Goal: Task Accomplishment & Management: Use online tool/utility

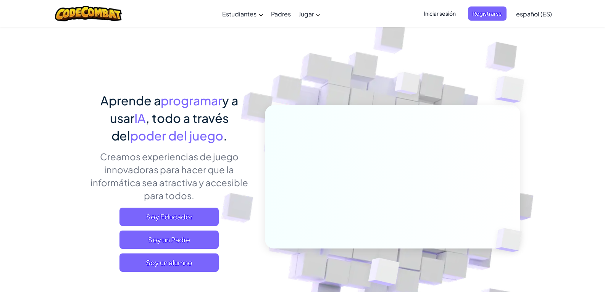
click at [447, 21] on div "Iniciar sesión Registrarse español (ES) English (US) English (UK) 简体中文 繁體中文 рус…" at bounding box center [485, 13] width 140 height 21
click at [440, 13] on span "Iniciar sesión" at bounding box center [439, 13] width 41 height 14
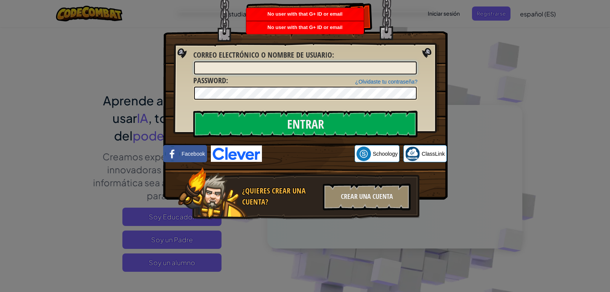
click at [309, 63] on input "Correo electrónico o nombre de usuario :" at bounding box center [305, 67] width 223 height 13
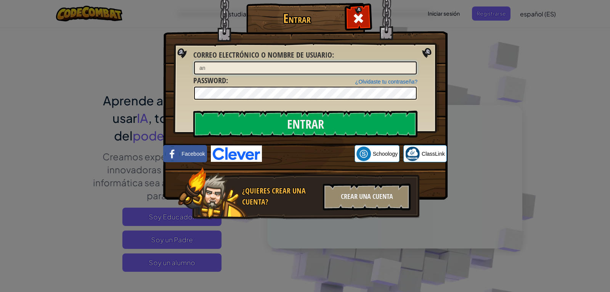
type input "a"
type input "c"
click at [225, 68] on input "constanza mella" at bounding box center [305, 67] width 223 height 13
click at [225, 68] on input "mella" at bounding box center [305, 67] width 223 height 13
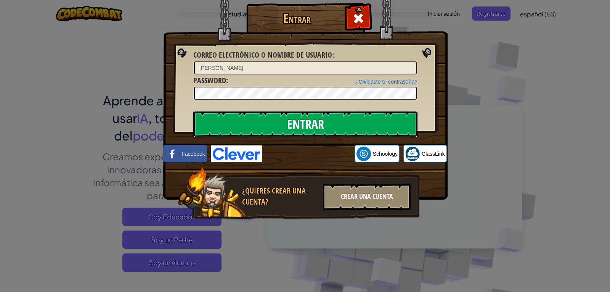
click at [227, 121] on input "Entrar" at bounding box center [305, 124] width 224 height 27
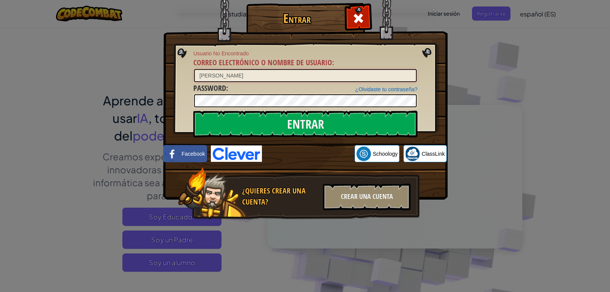
click at [251, 69] on input "mella miranda" at bounding box center [305, 75] width 223 height 13
type input "m"
type input "constanza"
drag, startPoint x: 486, startPoint y: 145, endPoint x: 379, endPoint y: 92, distance: 119.6
drag, startPoint x: 379, startPoint y: 92, endPoint x: 489, endPoint y: 15, distance: 134.4
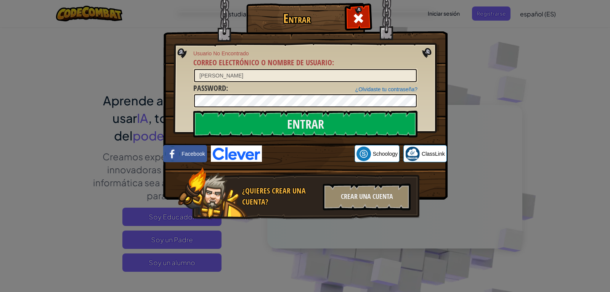
click at [496, 13] on div "Entrar Usuario No Encontrado Correo electrónico o nombre de usuario : constanza…" at bounding box center [305, 146] width 610 height 292
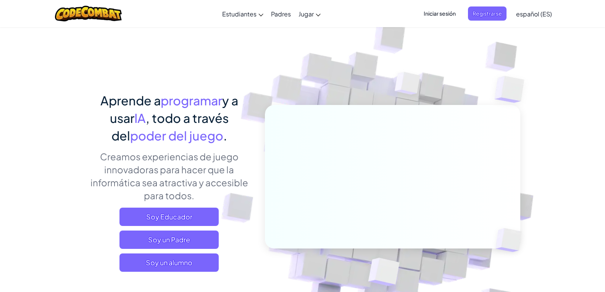
click at [389, 82] on img at bounding box center [407, 85] width 55 height 57
click at [425, 42] on img at bounding box center [387, 168] width 424 height 424
click at [495, 13] on span "Registrarse" at bounding box center [487, 13] width 39 height 14
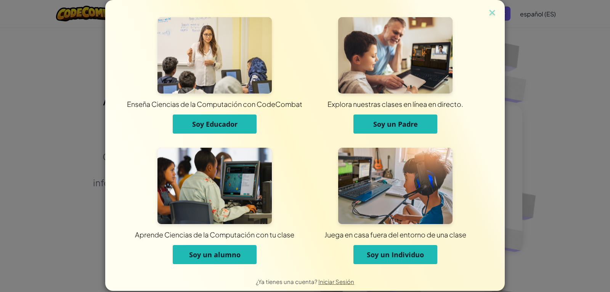
click at [209, 266] on div "Aprende Ciencias de la Computación con tu clase Soy un alumno" at bounding box center [214, 210] width 181 height 124
click at [214, 259] on button "Soy un alumno" at bounding box center [215, 254] width 84 height 19
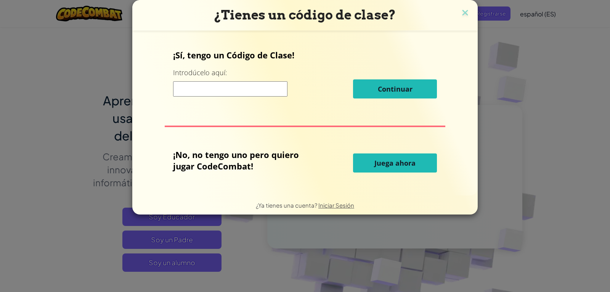
click at [217, 86] on input at bounding box center [230, 88] width 114 height 15
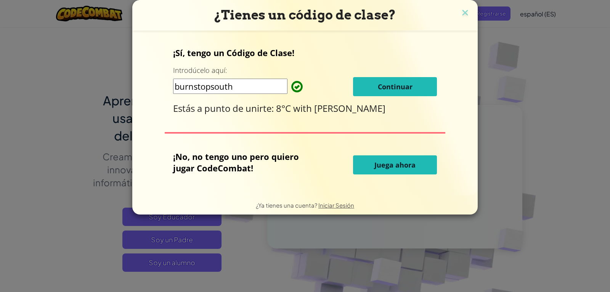
type input "burnstopsouth"
click at [376, 77] on button "Continuar" at bounding box center [395, 86] width 84 height 19
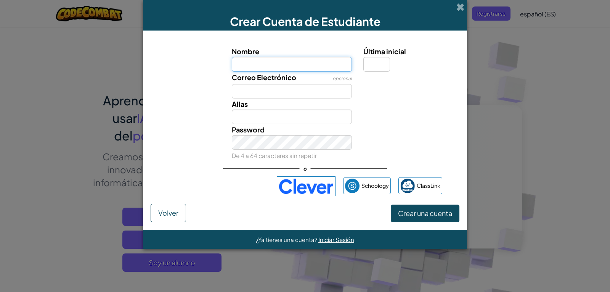
click at [267, 61] on input "Nombre" at bounding box center [292, 64] width 121 height 14
type input "constanza"
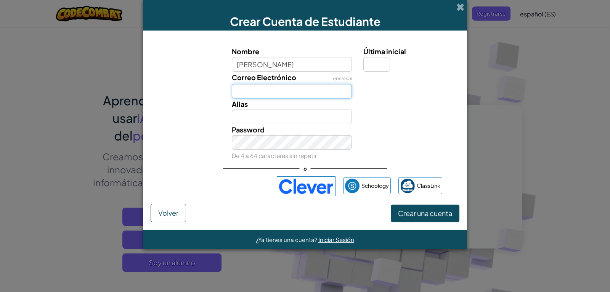
type input "Constanza"
drag, startPoint x: 267, startPoint y: 61, endPoint x: 246, endPoint y: 90, distance: 35.7
click at [246, 90] on input "Correo Electrónico" at bounding box center [292, 91] width 121 height 14
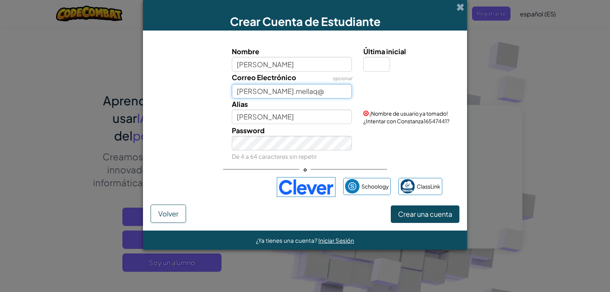
click at [296, 92] on input "constanza.mellaq@" at bounding box center [292, 91] width 121 height 14
click at [296, 92] on input "constanza.mella@" at bounding box center [292, 91] width 121 height 14
type input "constanza.mella@cjmc.beleneduca.cl"
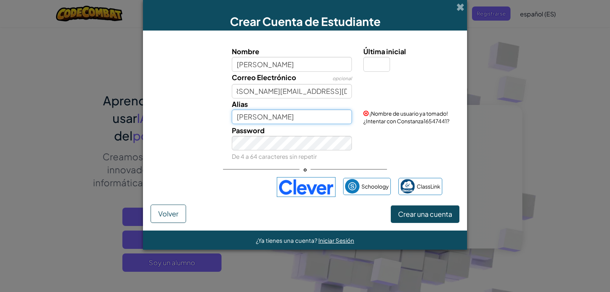
scroll to position [0, 0]
click at [298, 122] on input "Constanza" at bounding box center [292, 116] width 121 height 14
type input "C"
type input "anahiss"
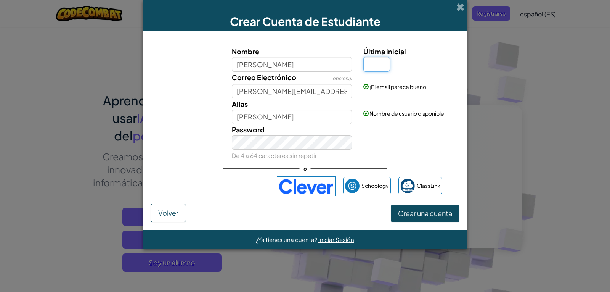
click at [370, 70] on input "Última inicial" at bounding box center [377, 64] width 27 height 14
type input "a"
click at [430, 213] on span "Crear una cuenta" at bounding box center [425, 213] width 54 height 9
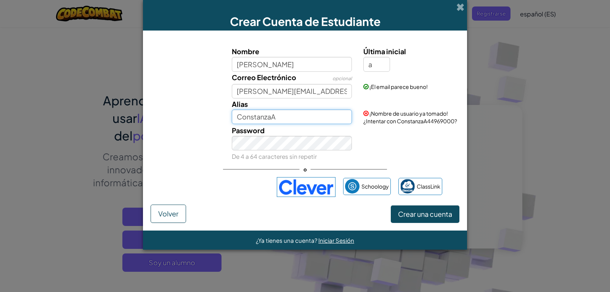
click at [301, 113] on input "ConstanzaA" at bounding box center [292, 116] width 121 height 14
type input "C"
type input "anahiss"
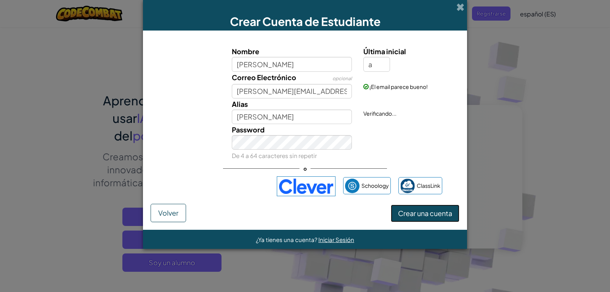
click at [412, 225] on form "Nombre constanza Última inicial a Correo Electrónico opcional constanza.mella@c…" at bounding box center [305, 130] width 324 height 199
click at [413, 212] on button "Crear una cuenta" at bounding box center [425, 213] width 69 height 18
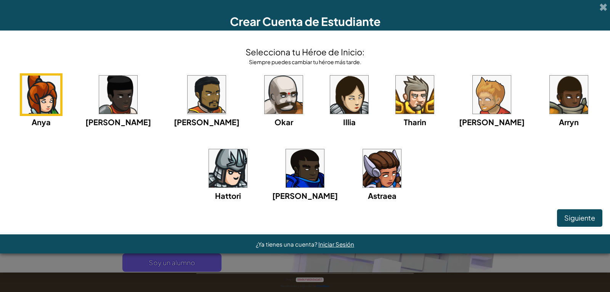
click at [330, 92] on img at bounding box center [349, 95] width 38 height 38
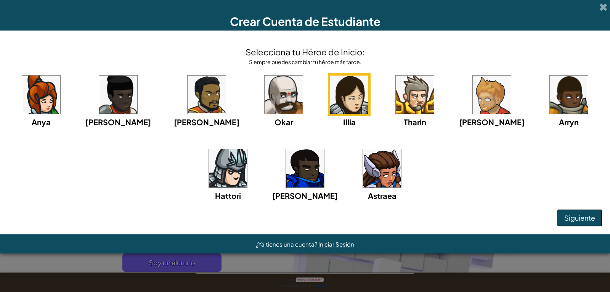
click at [574, 214] on span "Siguiente" at bounding box center [580, 217] width 31 height 9
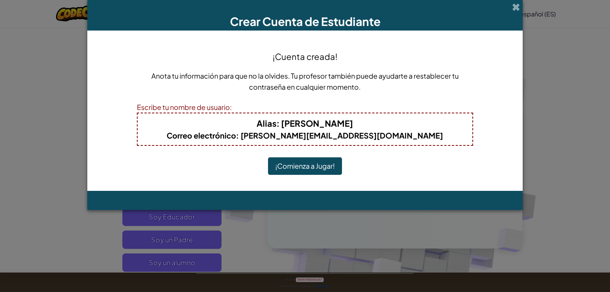
click at [278, 168] on button "¡Comienza a Jugar!" at bounding box center [305, 166] width 74 height 18
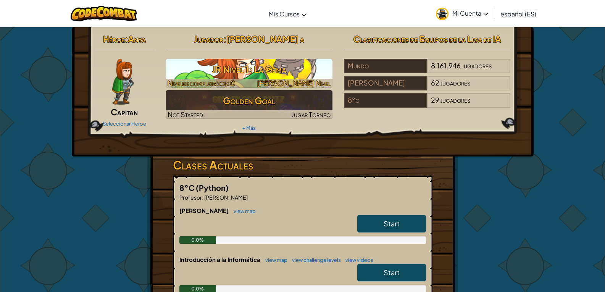
click at [258, 59] on img at bounding box center [249, 73] width 167 height 29
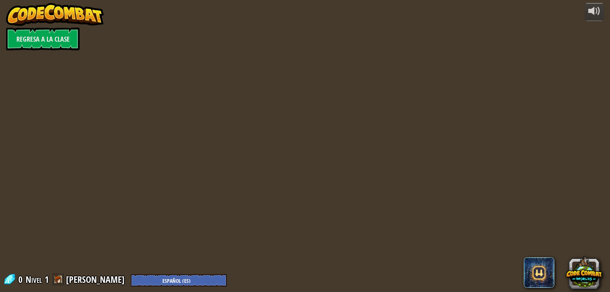
select select "es-ES"
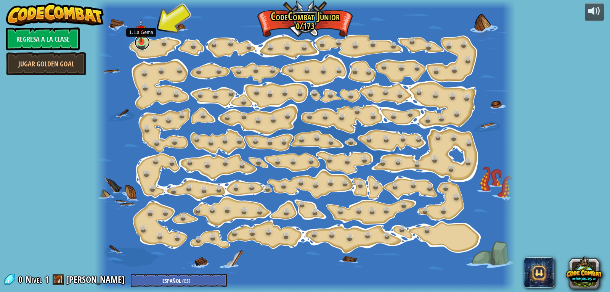
click at [141, 47] on link at bounding box center [142, 42] width 15 height 15
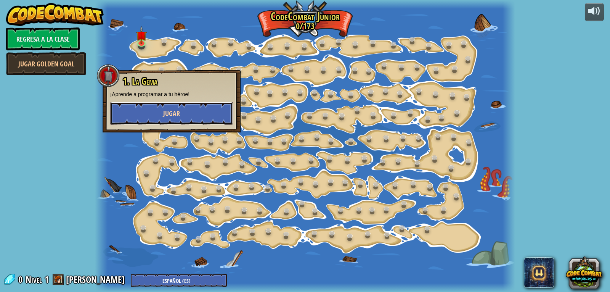
click at [154, 109] on button "Jugar" at bounding box center [171, 113] width 123 height 23
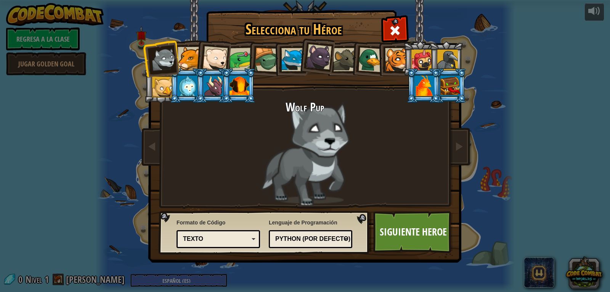
click at [221, 56] on div at bounding box center [215, 58] width 25 height 25
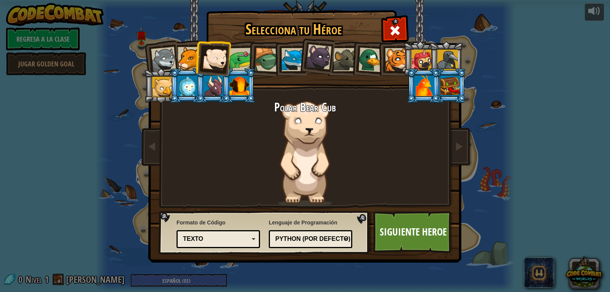
click at [209, 87] on div at bounding box center [214, 86] width 20 height 21
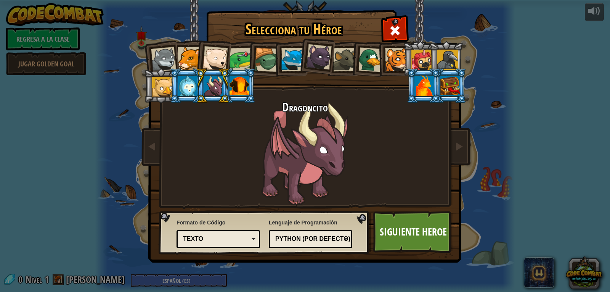
click at [432, 59] on li at bounding box center [446, 58] width 34 height 35
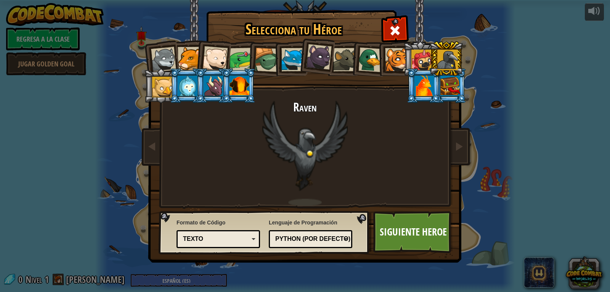
click at [414, 56] on div at bounding box center [422, 60] width 21 height 21
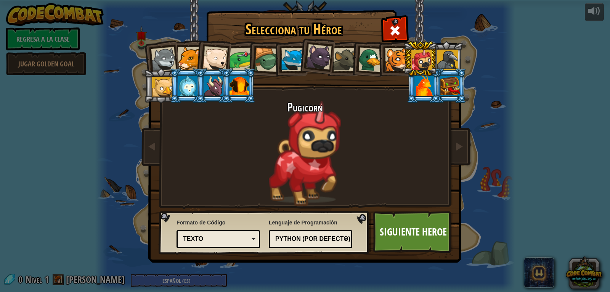
click at [379, 64] on li at bounding box center [394, 58] width 34 height 35
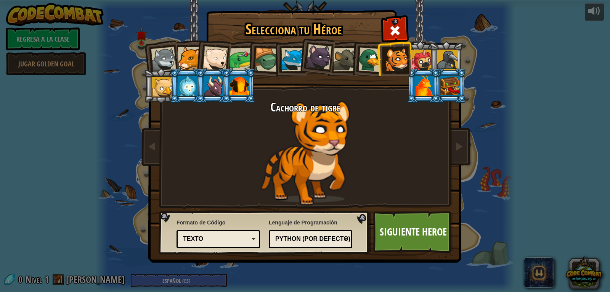
click at [364, 64] on div at bounding box center [371, 59] width 25 height 25
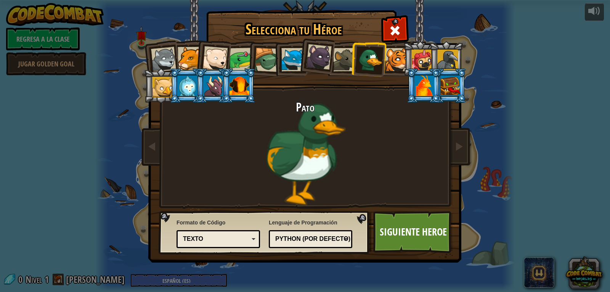
click at [346, 63] on div at bounding box center [344, 59] width 23 height 23
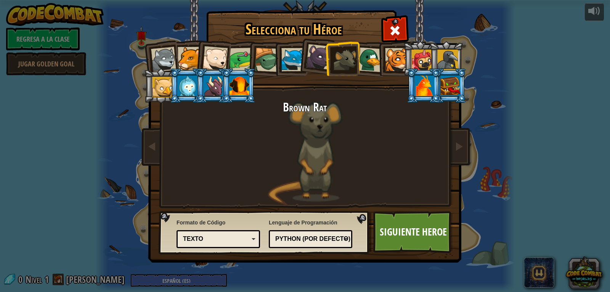
click at [319, 66] on div at bounding box center [319, 57] width 26 height 26
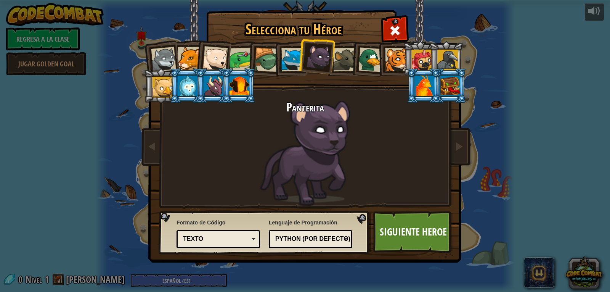
click at [292, 61] on div at bounding box center [293, 59] width 23 height 23
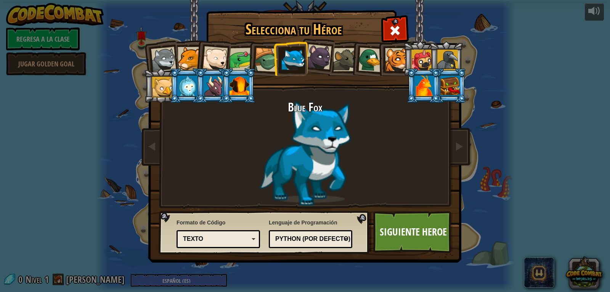
click at [269, 60] on div at bounding box center [267, 60] width 24 height 24
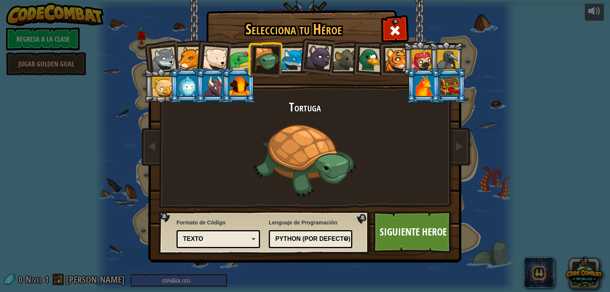
click at [151, 53] on div at bounding box center [163, 59] width 25 height 25
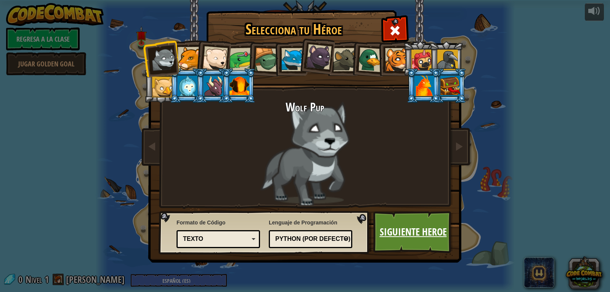
click at [410, 233] on link "Siguiente Heroe" at bounding box center [413, 232] width 80 height 42
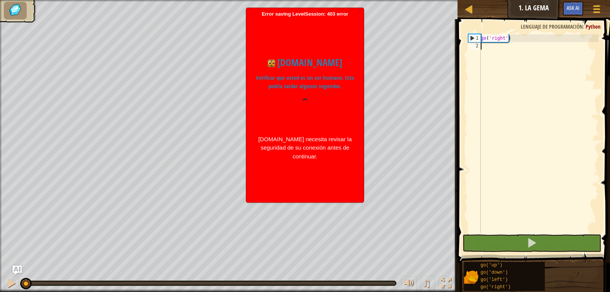
click at [484, 48] on div "go ( 'right' )" at bounding box center [538, 141] width 119 height 214
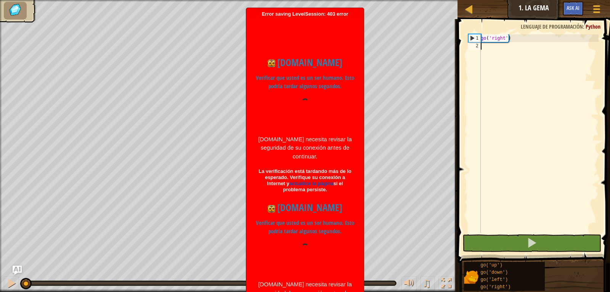
click at [510, 43] on div "go ( 'right' )" at bounding box center [538, 141] width 119 height 214
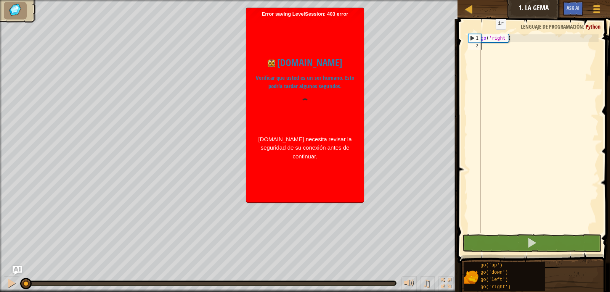
click at [479, 43] on div "2" at bounding box center [474, 46] width 13 height 8
click at [484, 39] on div "go ( 'right' )" at bounding box center [538, 141] width 119 height 214
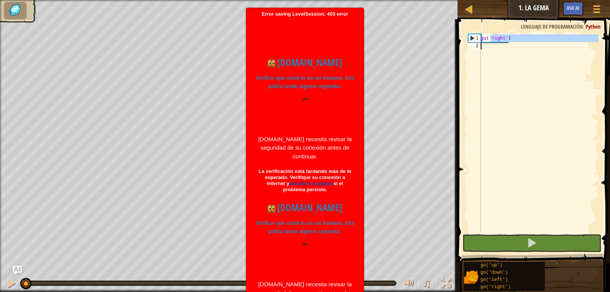
drag, startPoint x: 491, startPoint y: 40, endPoint x: 492, endPoint y: 43, distance: 4.3
click at [492, 43] on div "go ( 'right' )" at bounding box center [538, 141] width 119 height 214
type textarea "go('right')"
click at [488, 47] on div "go ( 'right' )" at bounding box center [538, 133] width 119 height 198
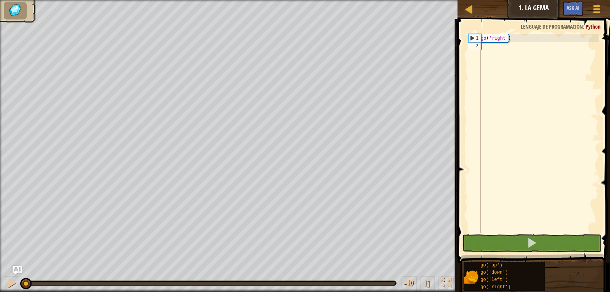
click at [499, 47] on div "go ( 'right' )" at bounding box center [538, 141] width 119 height 214
type textarea "g"
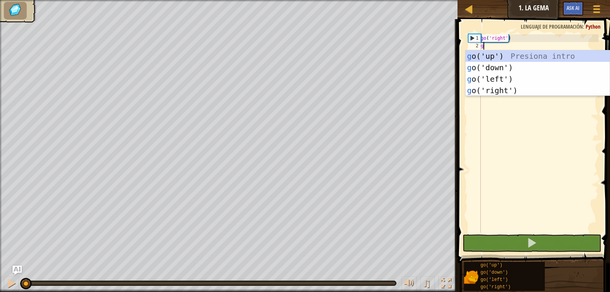
scroll to position [3, 0]
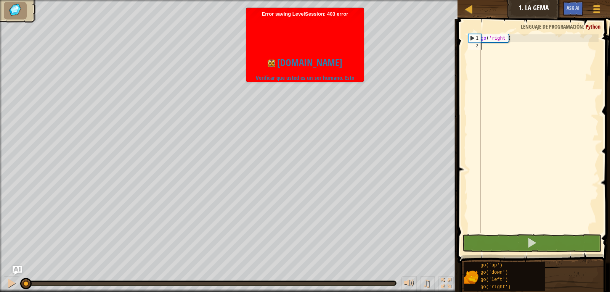
type textarea "g"
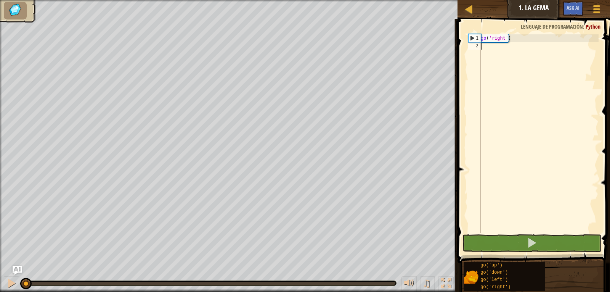
type textarea "g"
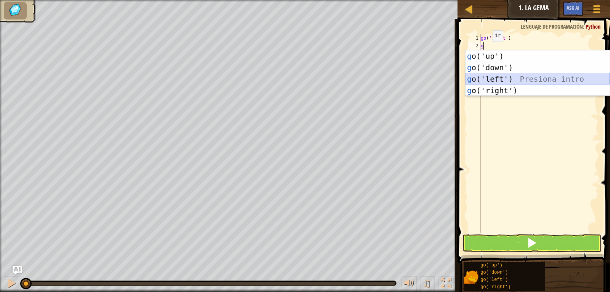
click at [492, 82] on div "g o('up') Presiona intro g o('down') Presiona intro g o('left') Presiona intro …" at bounding box center [538, 84] width 144 height 69
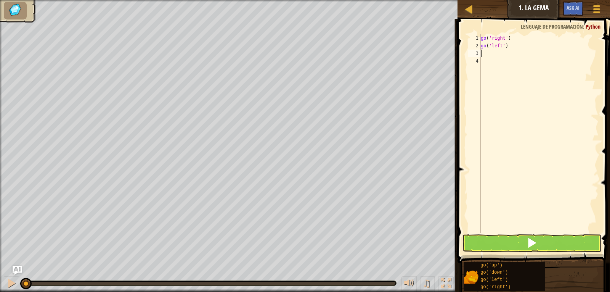
type textarea "g"
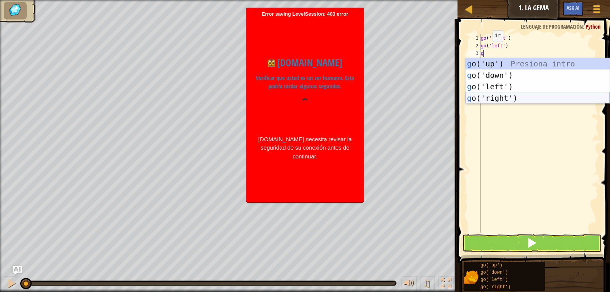
click at [491, 97] on div "g o('up') Presiona intro g o('down') Presiona intro g o('left') Presiona intro …" at bounding box center [538, 92] width 144 height 69
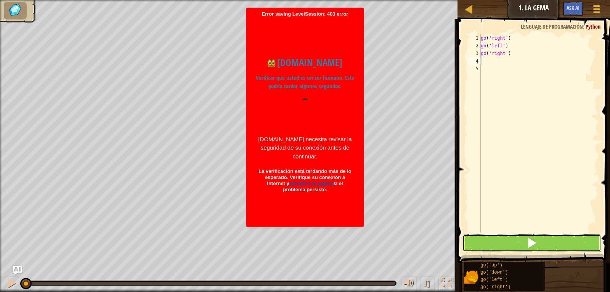
click at [546, 240] on button at bounding box center [532, 243] width 139 height 18
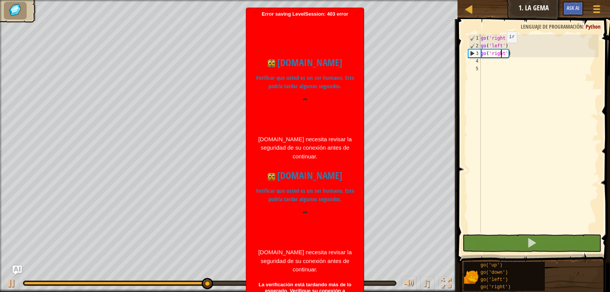
click at [500, 50] on div "go ( 'right' ) go ( 'left' ) go ( 'right' )" at bounding box center [538, 141] width 119 height 214
drag, startPoint x: 502, startPoint y: 50, endPoint x: 506, endPoint y: 59, distance: 10.1
click at [506, 59] on div "go ( 'right' ) go ( 'left' ) go ( 'right' )" at bounding box center [538, 141] width 119 height 214
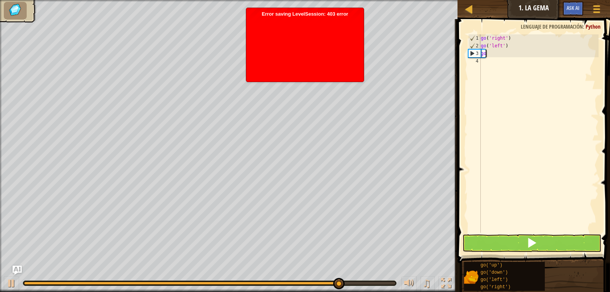
type textarea "g"
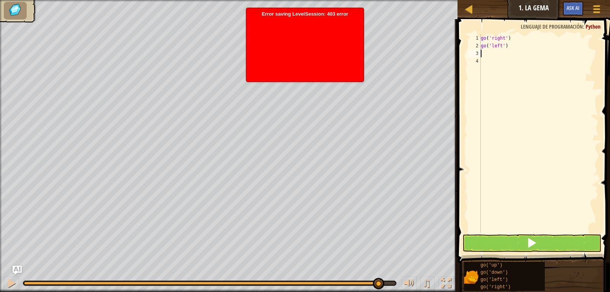
click at [488, 56] on div "go ( 'right' ) go ( 'left' )" at bounding box center [538, 141] width 119 height 214
type textarea "g"
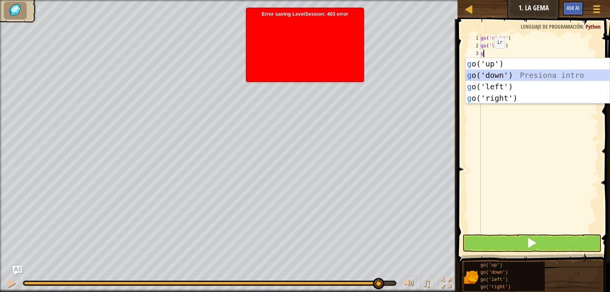
click at [487, 71] on div "g o('up') Presiona intro g o('down') Presiona intro g o('left') Presiona intro …" at bounding box center [538, 92] width 144 height 69
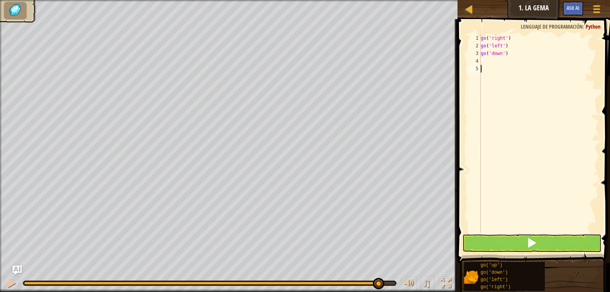
click at [488, 65] on div "go ( 'right' ) go ( 'left' ) go ( 'down' )" at bounding box center [538, 141] width 119 height 214
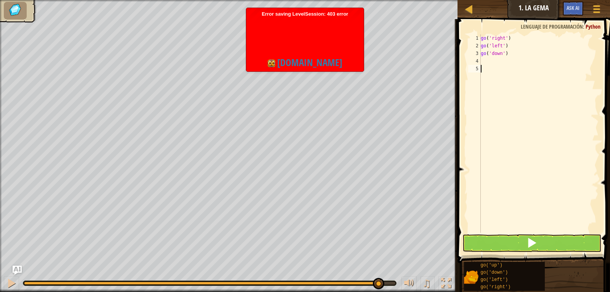
type textarea "g"
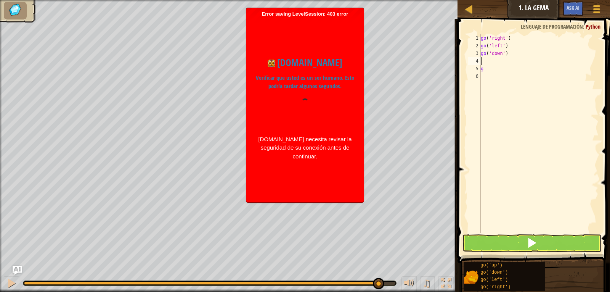
click at [489, 61] on div "go ( 'right' ) go ( 'left' ) go ( 'down' ) g" at bounding box center [538, 141] width 119 height 214
type textarea "g"
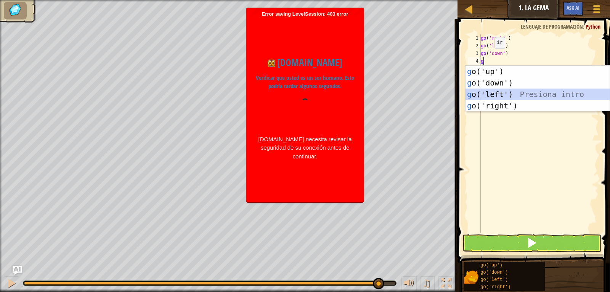
click at [492, 92] on div "g o('up') Presiona intro g o('down') Presiona intro g o('left') Presiona intro …" at bounding box center [538, 100] width 144 height 69
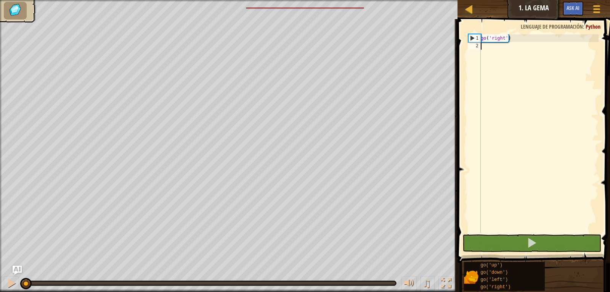
type textarea "g"
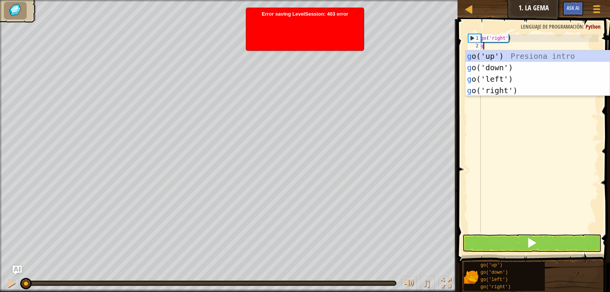
scroll to position [3, 0]
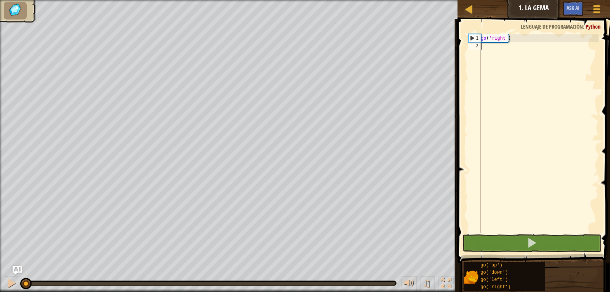
type textarea "g"
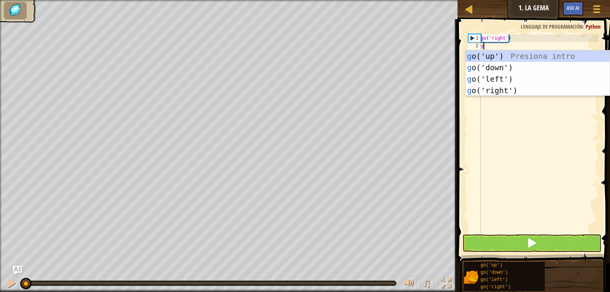
scroll to position [3, 0]
click at [500, 73] on div "g o('up') Presiona intro g o('down') Presiona intro g o('left') Presiona intro …" at bounding box center [538, 84] width 144 height 69
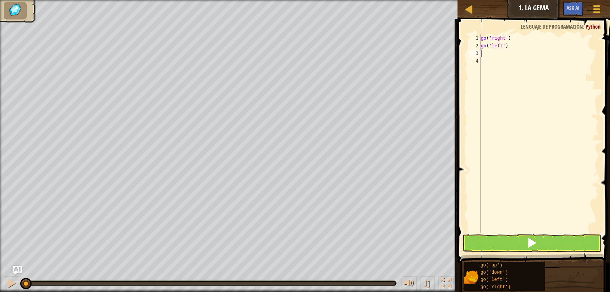
type textarea "g"
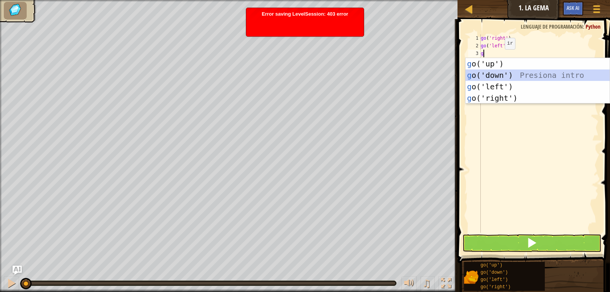
click at [507, 73] on div "g o('up') Presiona intro g o('down') Presiona intro g o('left') Presiona intro …" at bounding box center [538, 92] width 144 height 69
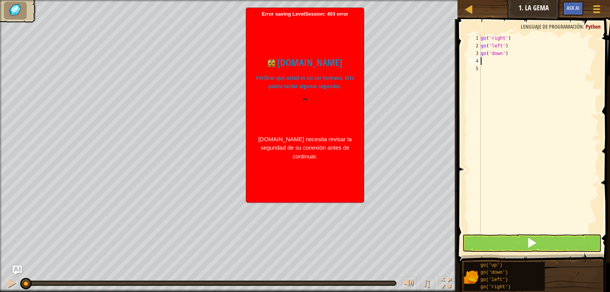
type textarea "g"
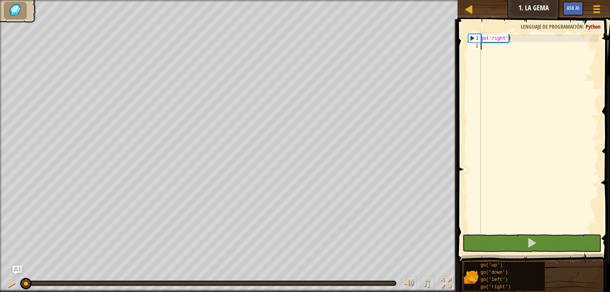
type textarea "g"
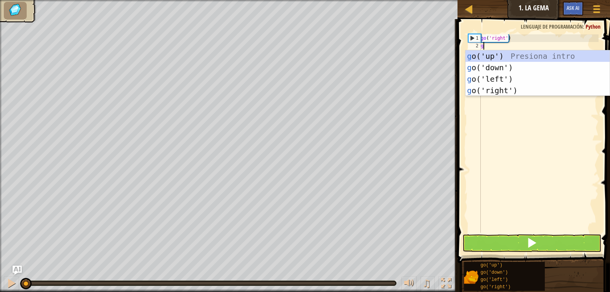
scroll to position [3, 0]
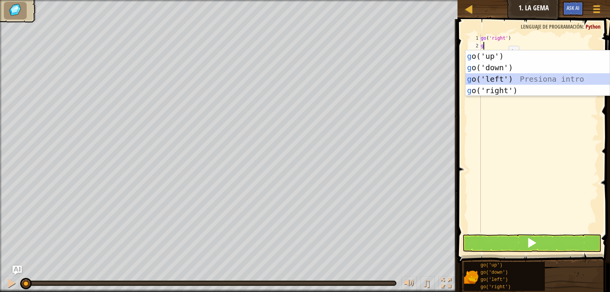
click at [495, 76] on div "g o('up') Presiona intro g o('down') Presiona intro g o('left') Presiona intro …" at bounding box center [538, 84] width 144 height 69
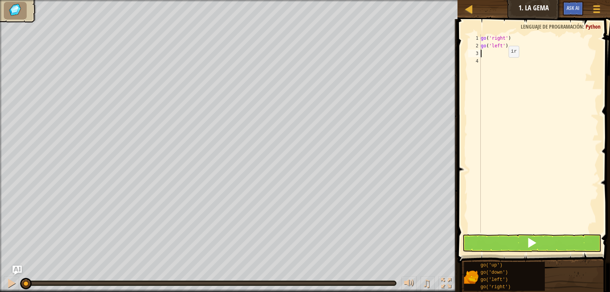
type textarea "g"
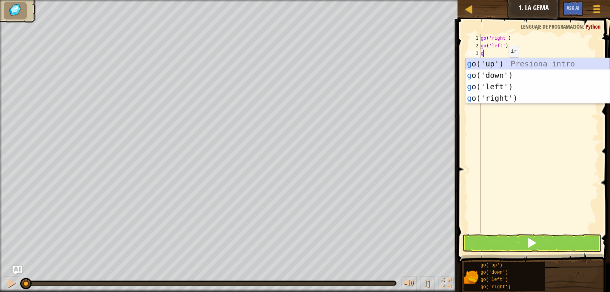
click at [496, 69] on div "g o('up') Presiona intro g o('down') Presiona intro g o('left') Presiona intro …" at bounding box center [538, 92] width 144 height 69
type textarea "g"
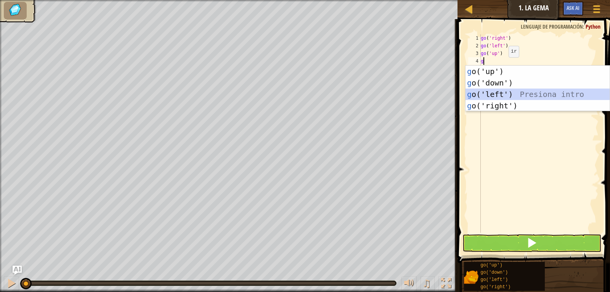
click at [496, 90] on div "g o('up') Presiona intro g o('down') Presiona intro g o('left') Presiona intro …" at bounding box center [538, 100] width 144 height 69
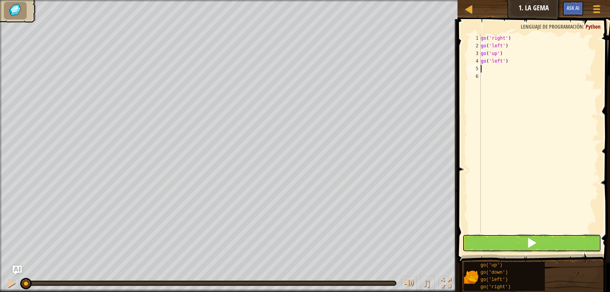
click at [501, 248] on button at bounding box center [532, 243] width 139 height 18
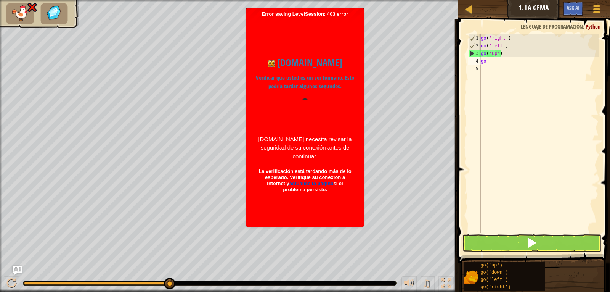
type textarea "g"
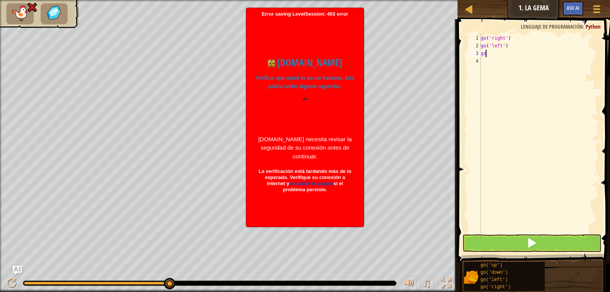
type textarea "g"
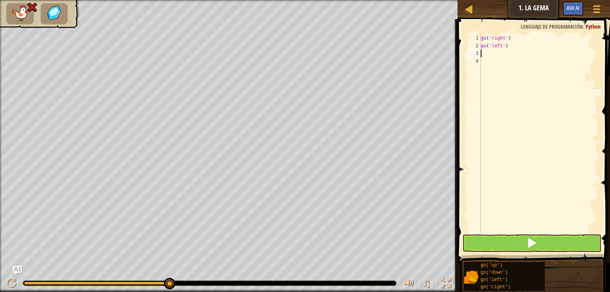
type textarea "g"
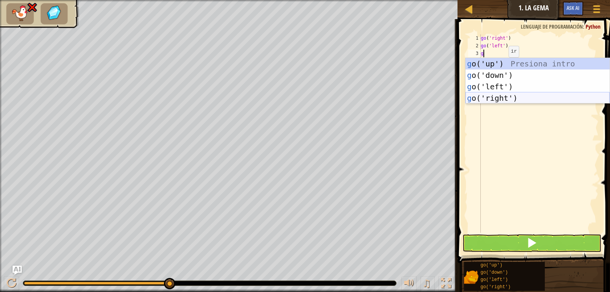
click at [484, 94] on div "g o('up') Presiona intro g o('down') Presiona intro g o('left') Presiona intro …" at bounding box center [538, 92] width 144 height 69
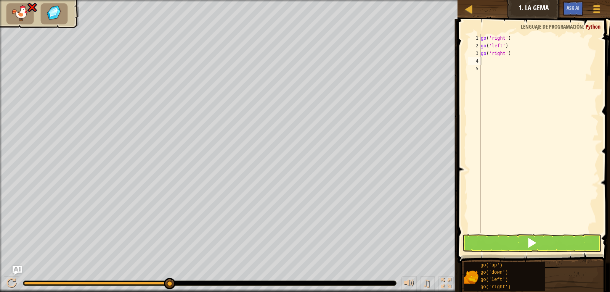
click at [510, 253] on span at bounding box center [534, 130] width 159 height 266
click at [510, 235] on button at bounding box center [532, 243] width 139 height 18
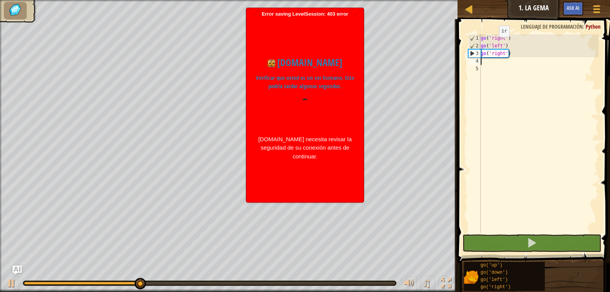
click at [493, 45] on div "go ( 'right' ) go ( 'left' ) go ( 'right' )" at bounding box center [538, 141] width 119 height 214
click at [506, 45] on div "go ( 'right' ) go ( 'left' ) go ( 'right' )" at bounding box center [538, 141] width 119 height 214
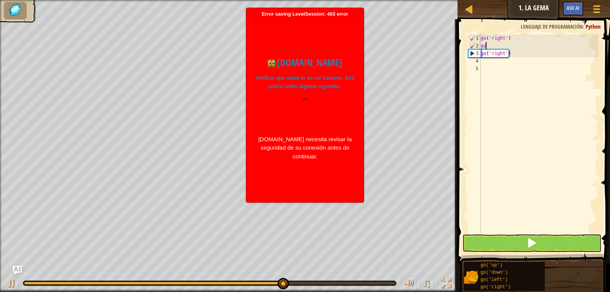
type textarea "g"
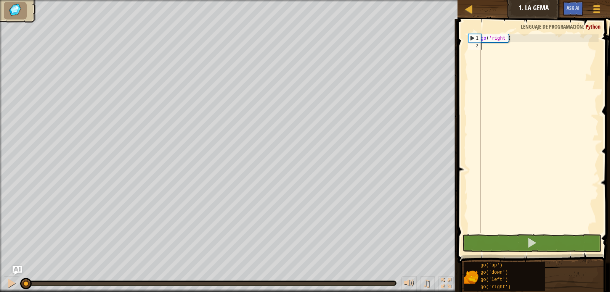
type textarea "p"
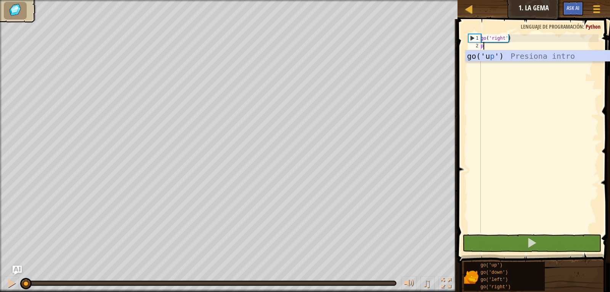
scroll to position [3, 0]
